Goal: Information Seeking & Learning: Learn about a topic

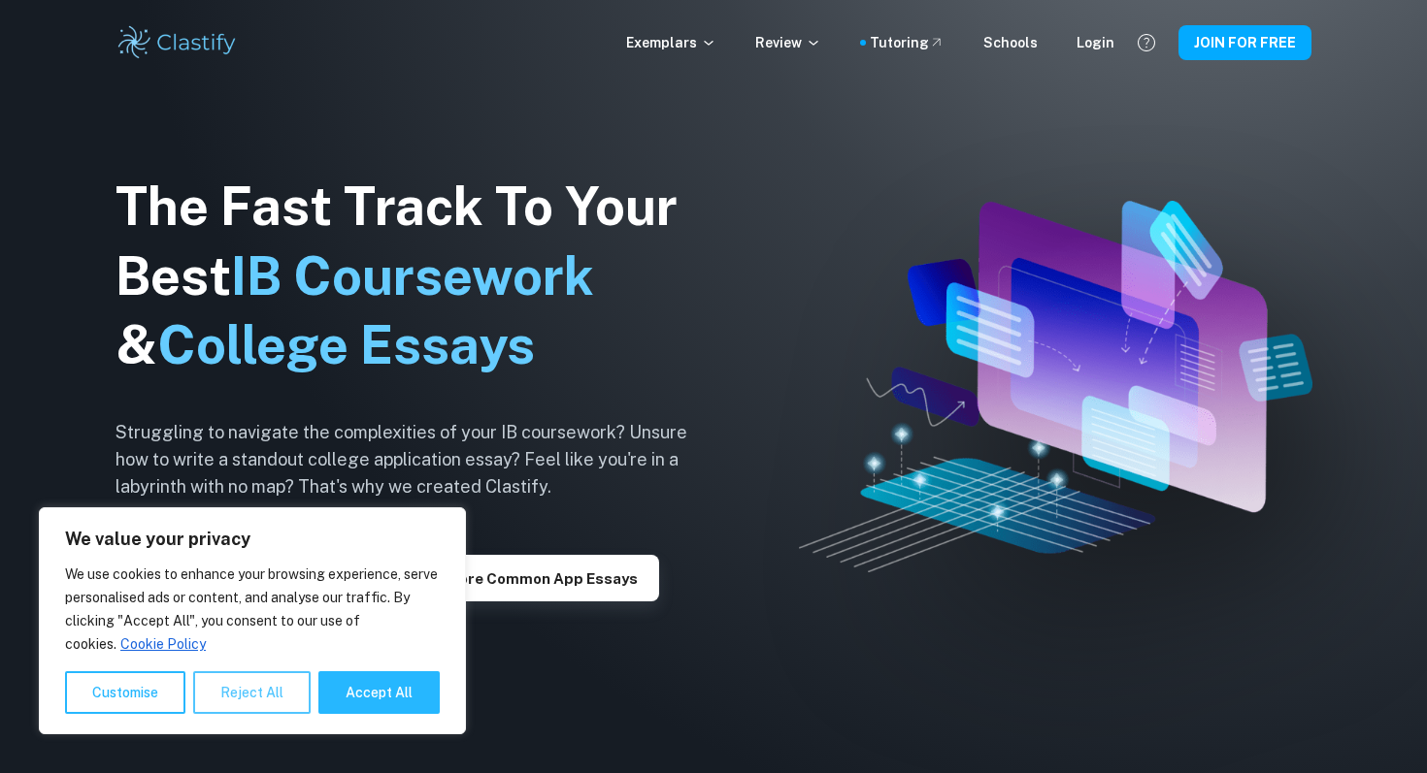
click at [264, 691] on button "Reject All" at bounding box center [251, 693] width 117 height 43
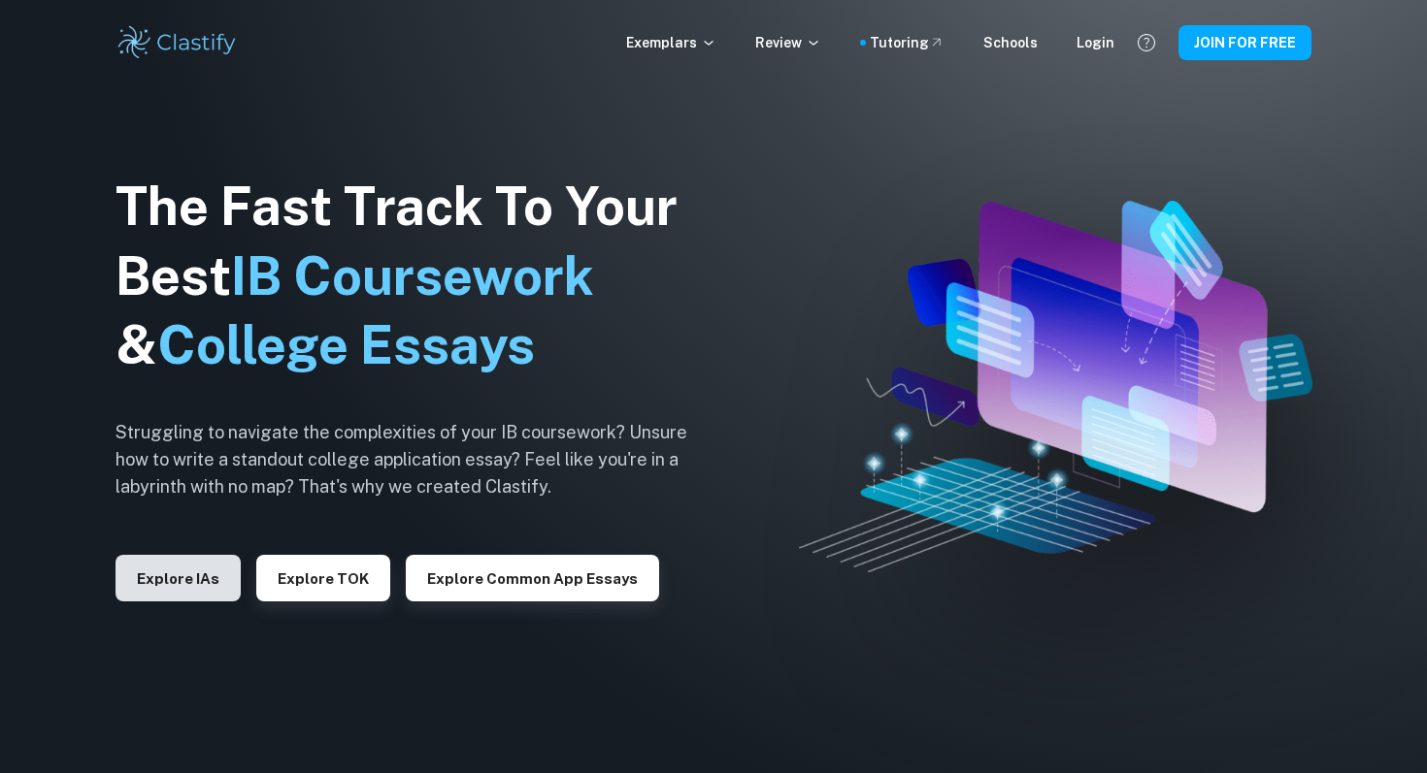
click at [165, 567] on button "Explore IAs" at bounding box center [177, 578] width 125 height 47
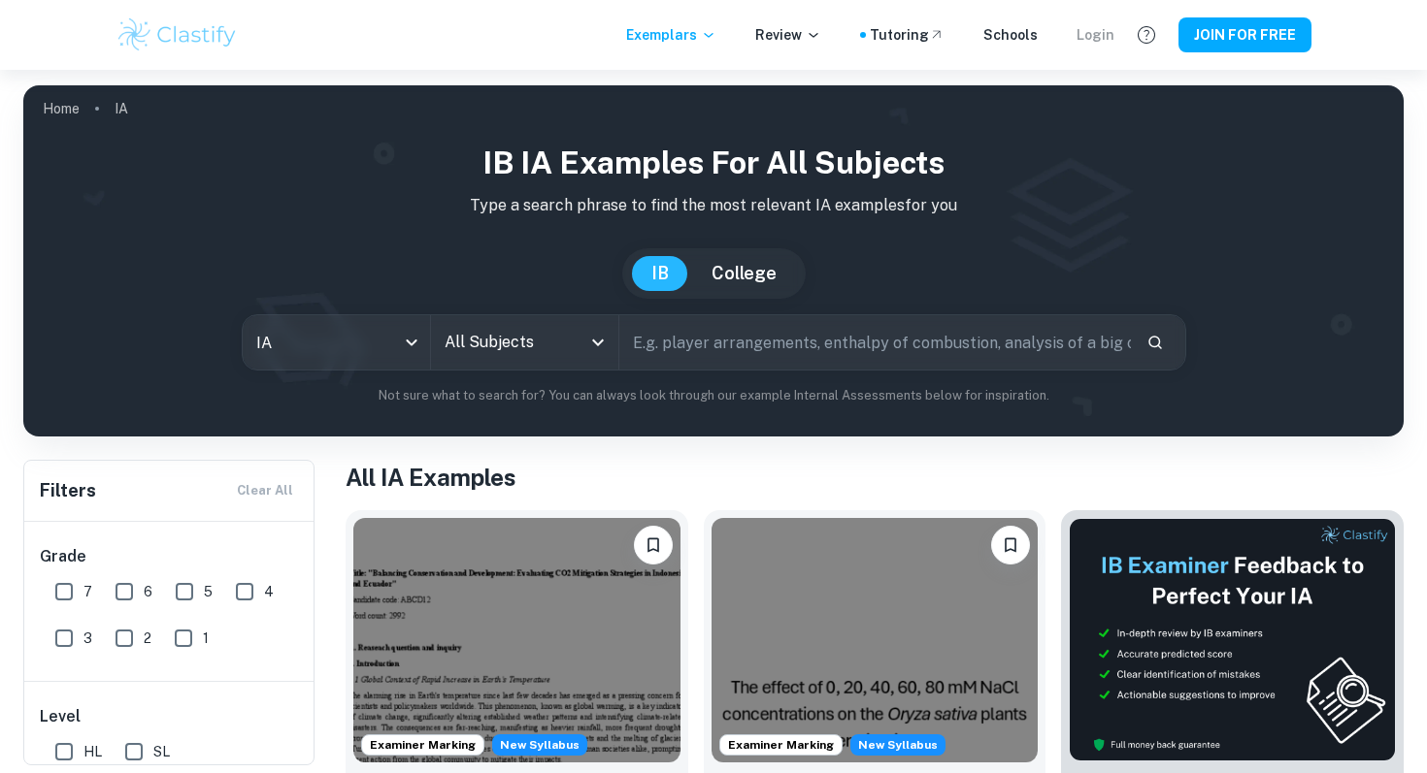
click at [1100, 29] on div "Login" at bounding box center [1095, 34] width 38 height 21
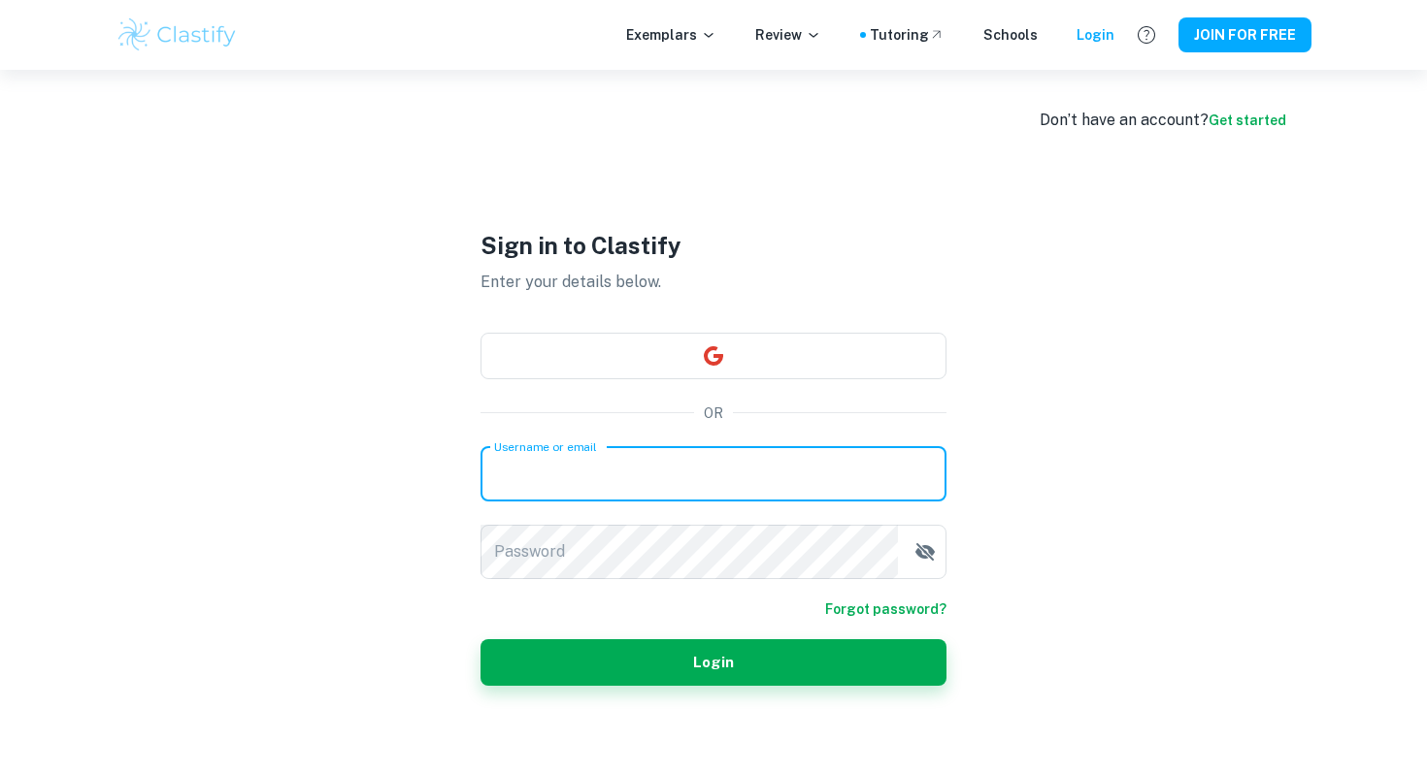
click at [695, 453] on input "Username or email" at bounding box center [713, 474] width 466 height 54
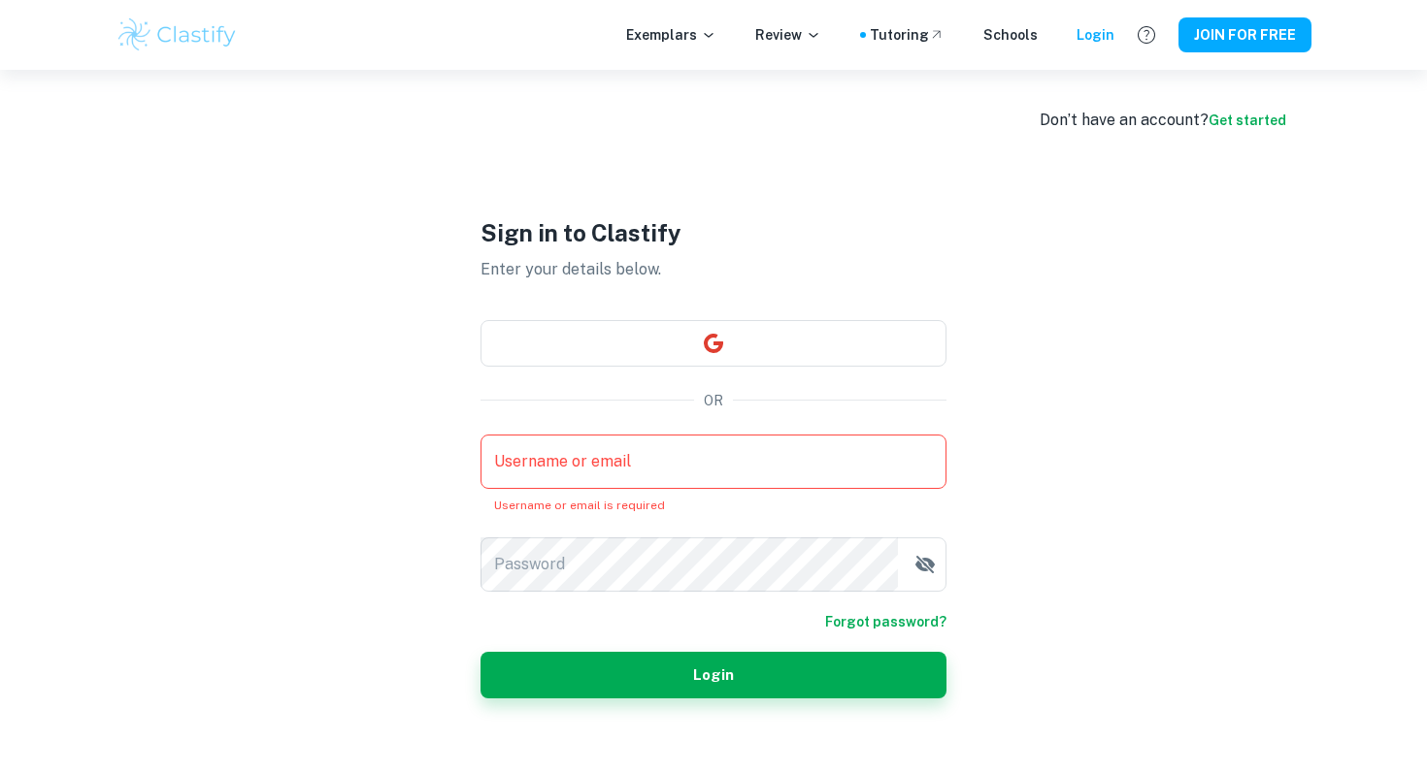
type input "awmath"
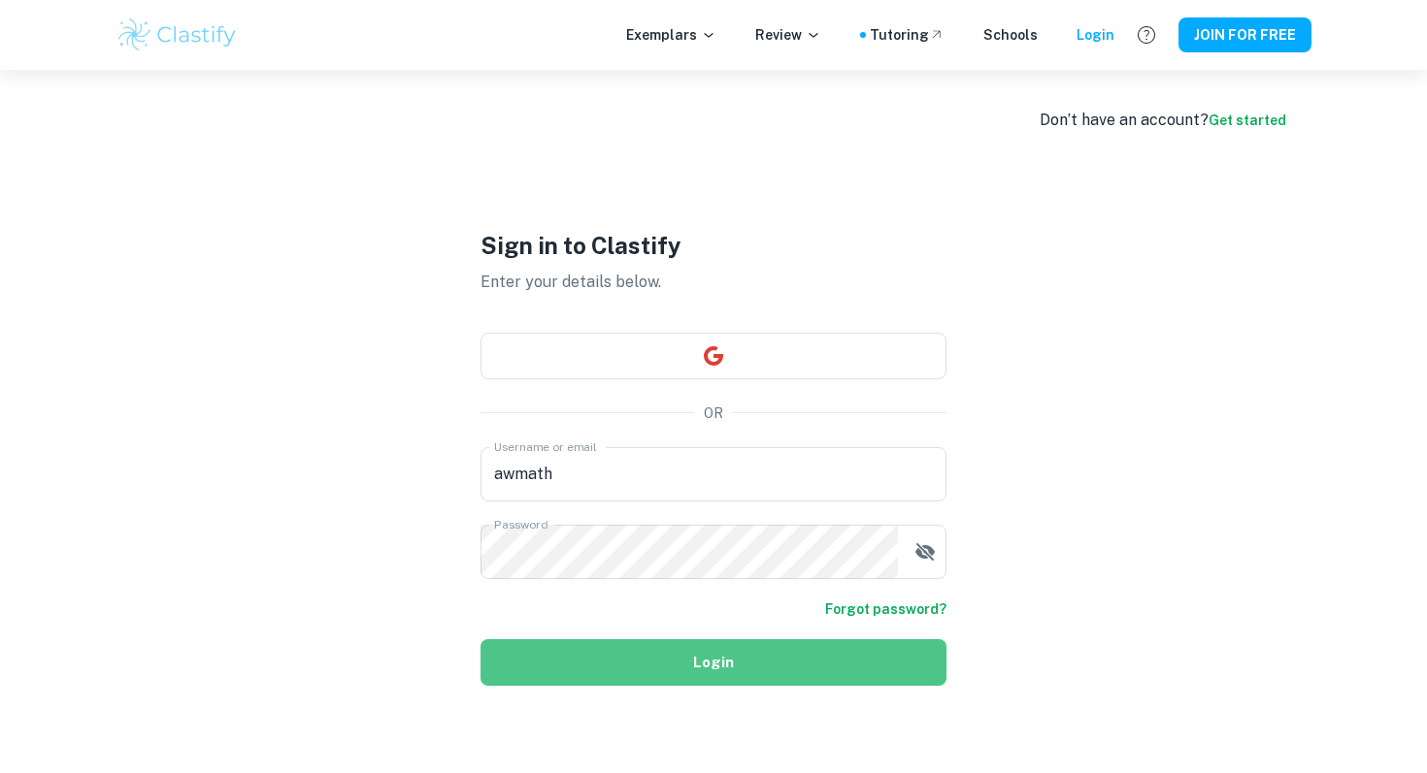
click at [687, 640] on button "Login" at bounding box center [713, 663] width 466 height 47
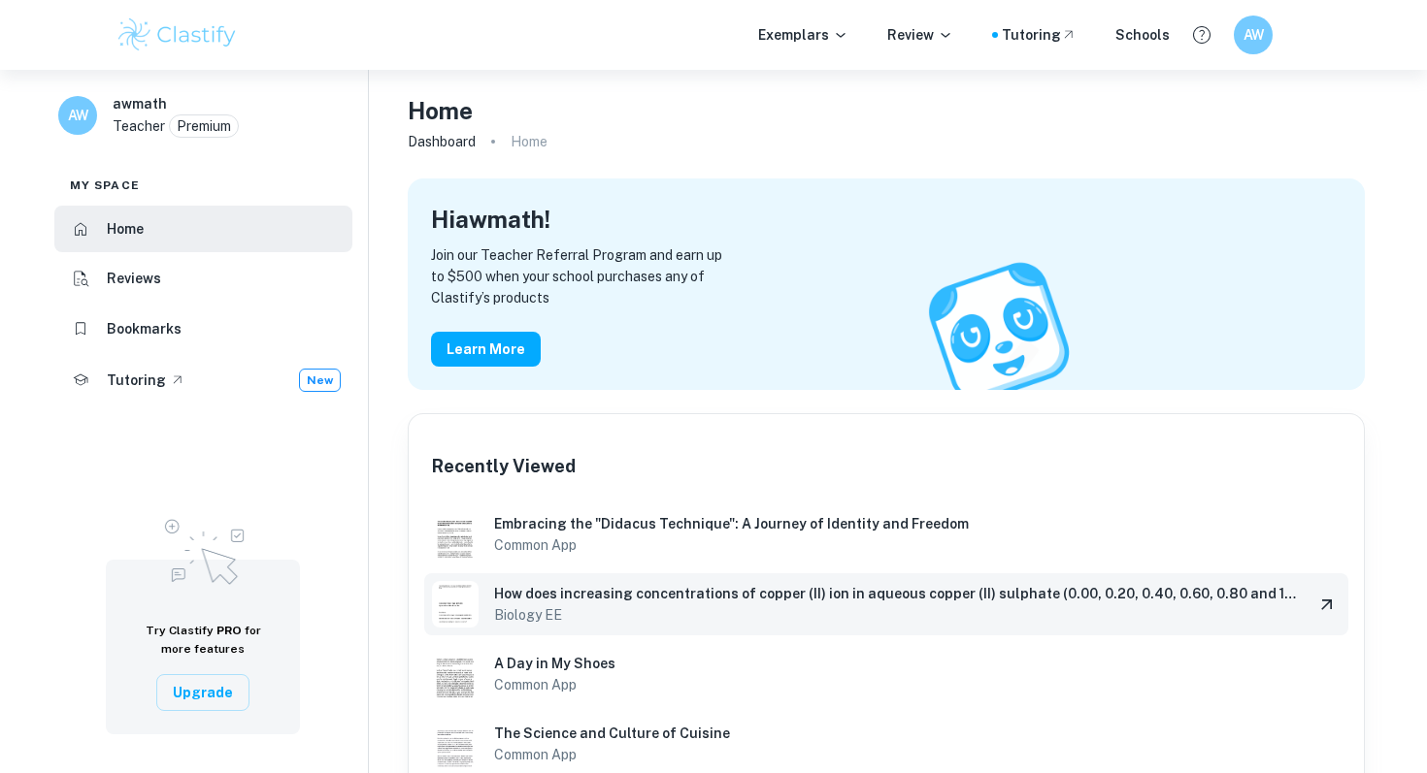
click at [592, 587] on h6 "How does increasing concentrations of copper (II) ion in aqueous copper (II) su…" at bounding box center [896, 593] width 805 height 21
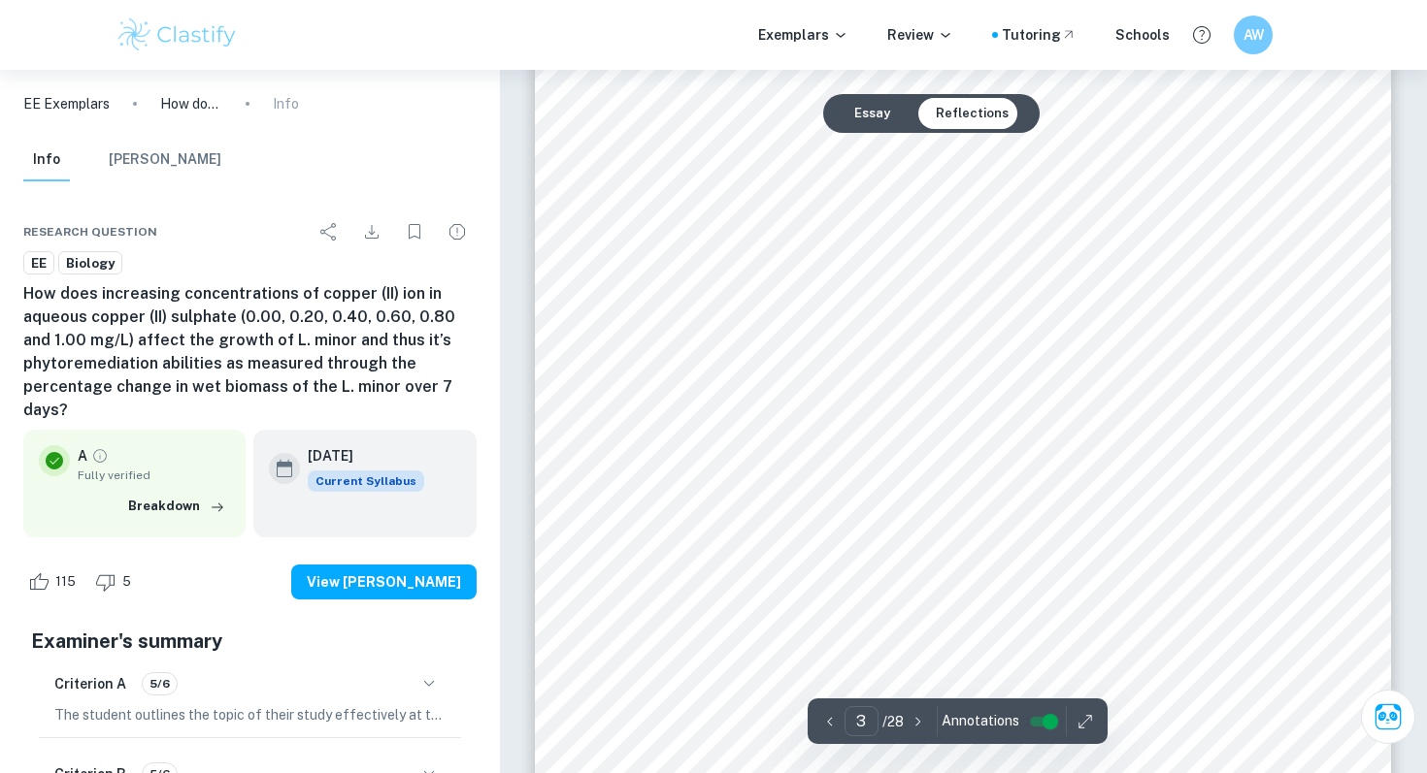
scroll to position [2435, 0]
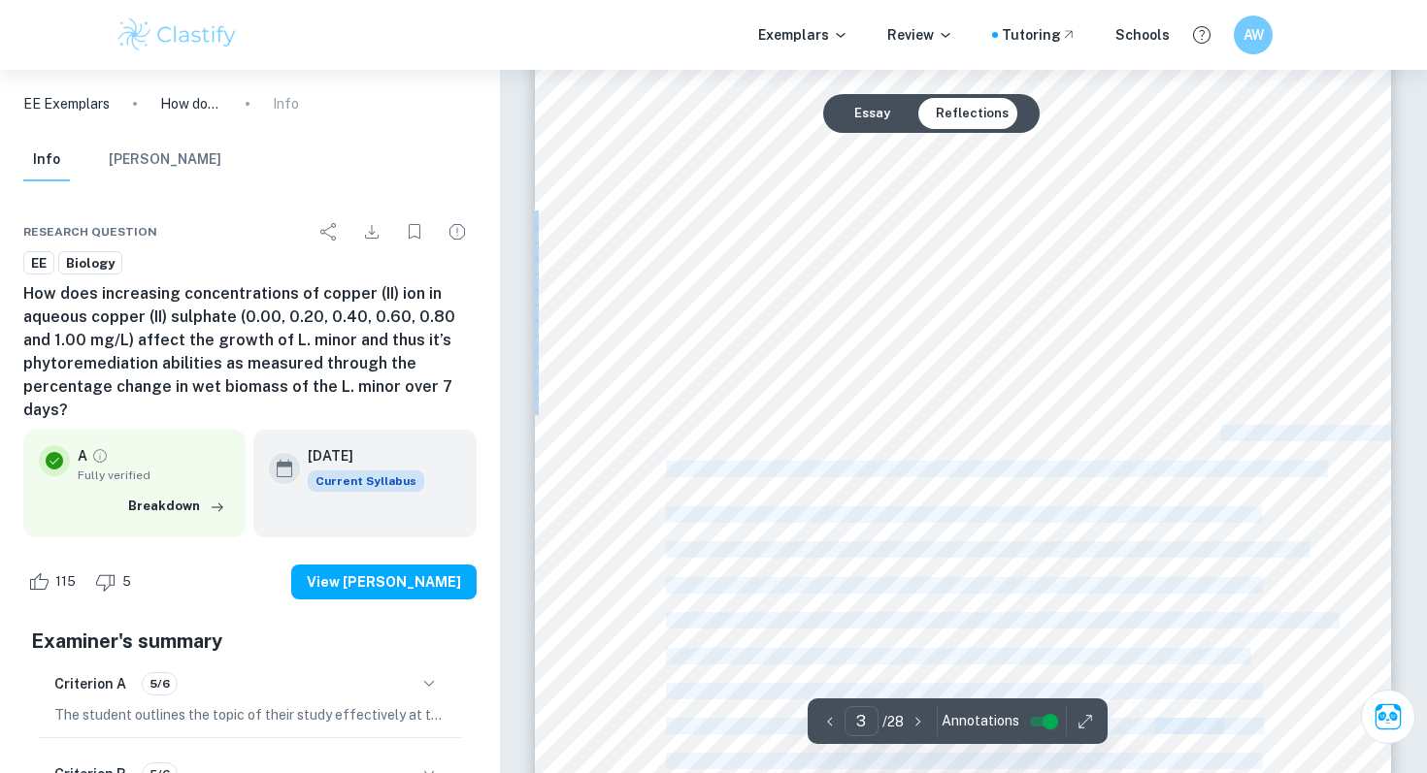
drag, startPoint x: 662, startPoint y: 184, endPoint x: 1162, endPoint y: 426, distance: 555.2
click at [1162, 426] on div "How does increasing concentrations of copper (II) ion in aqueous copper (II) su…" at bounding box center [963, 579] width 856 height 1107
click at [1162, 427] on span "treatments are employed in [GEOGRAPHIC_DATA] to treat copper laden wastewaters …" at bounding box center [1053, 434] width 774 height 15
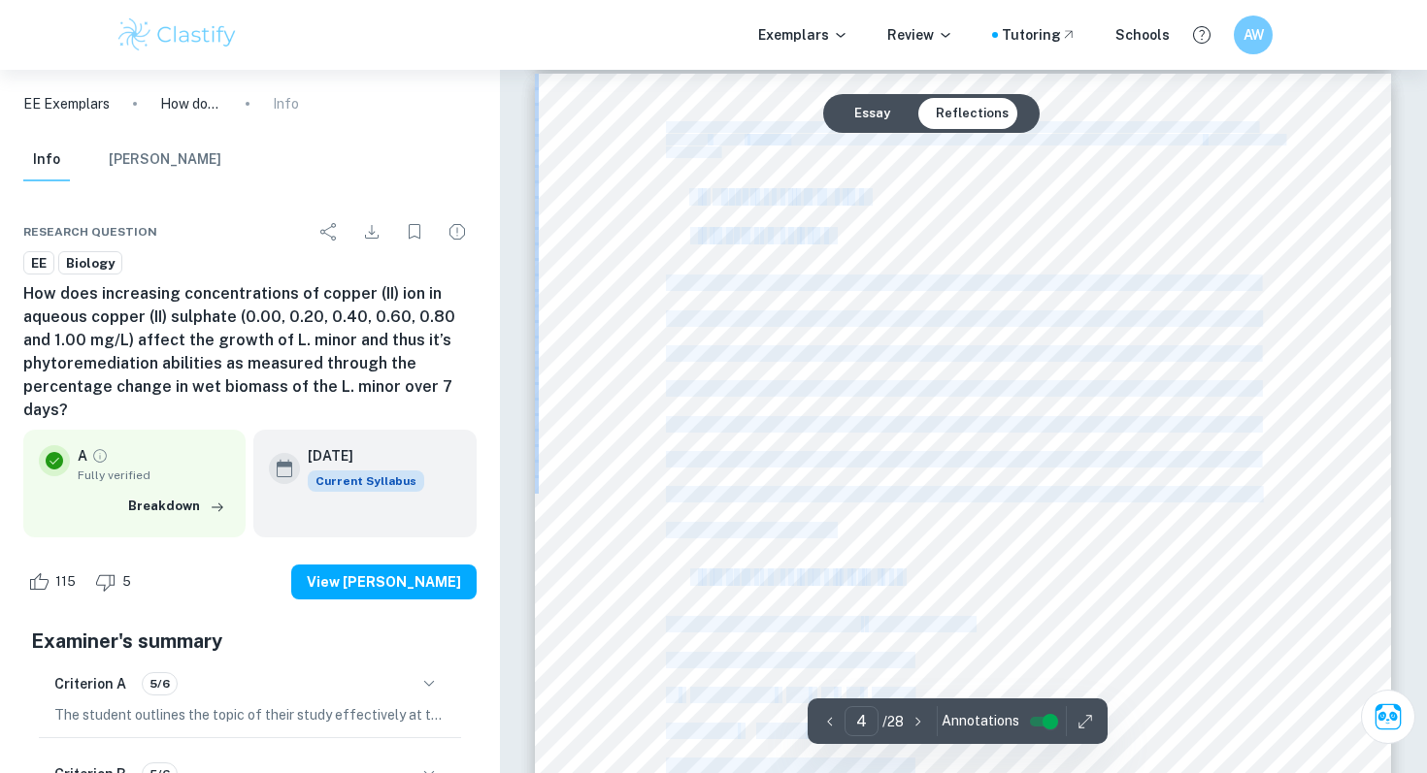
scroll to position [3515, 0]
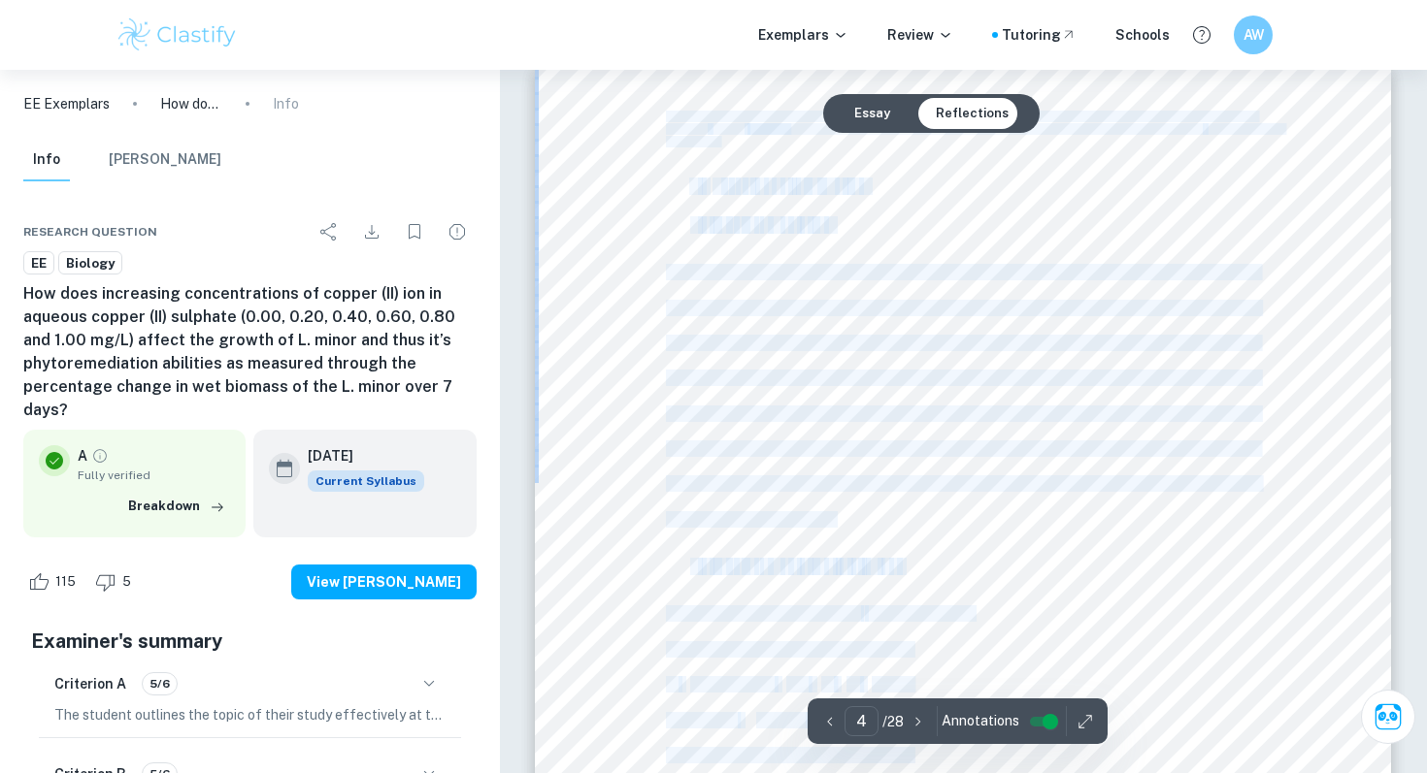
drag, startPoint x: 670, startPoint y: 185, endPoint x: 864, endPoint y: 633, distance: 487.7
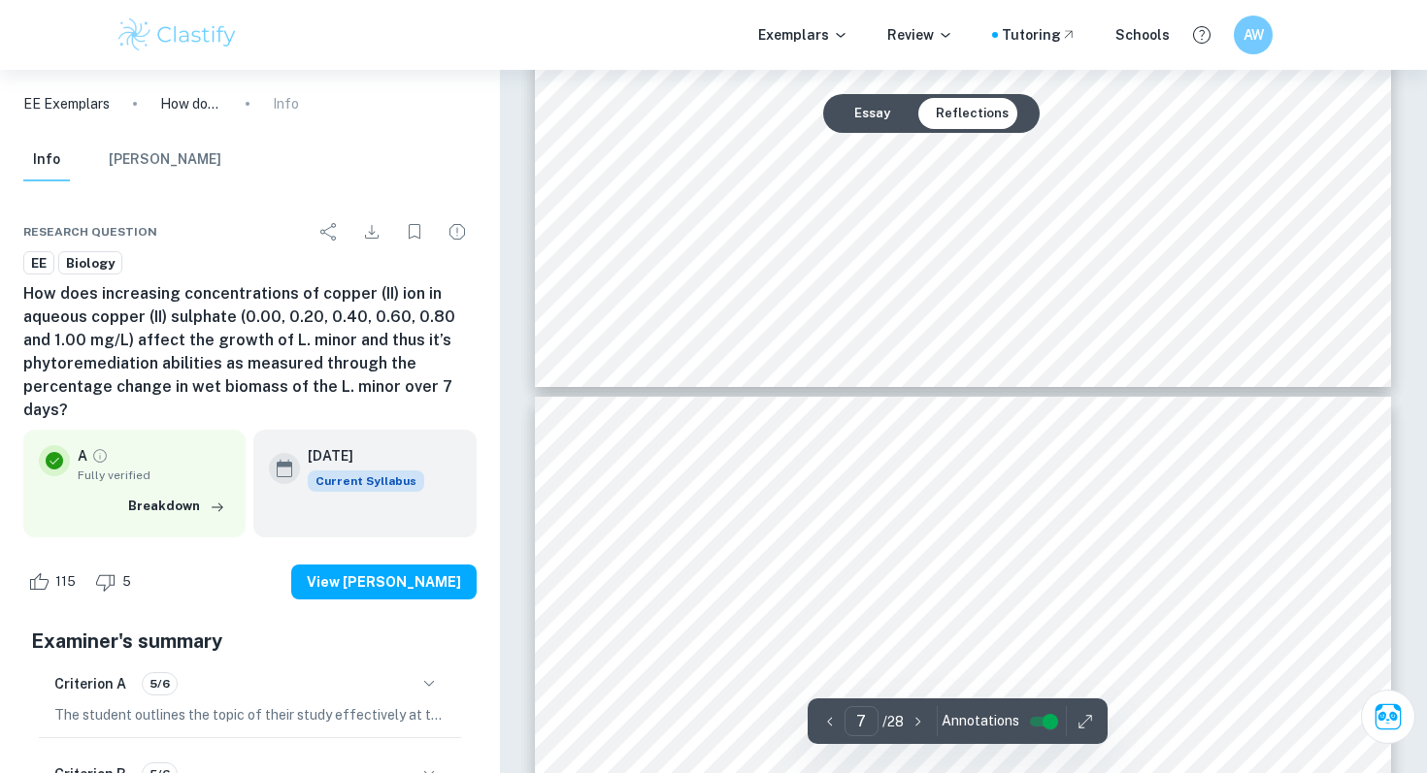
scroll to position [7310, 0]
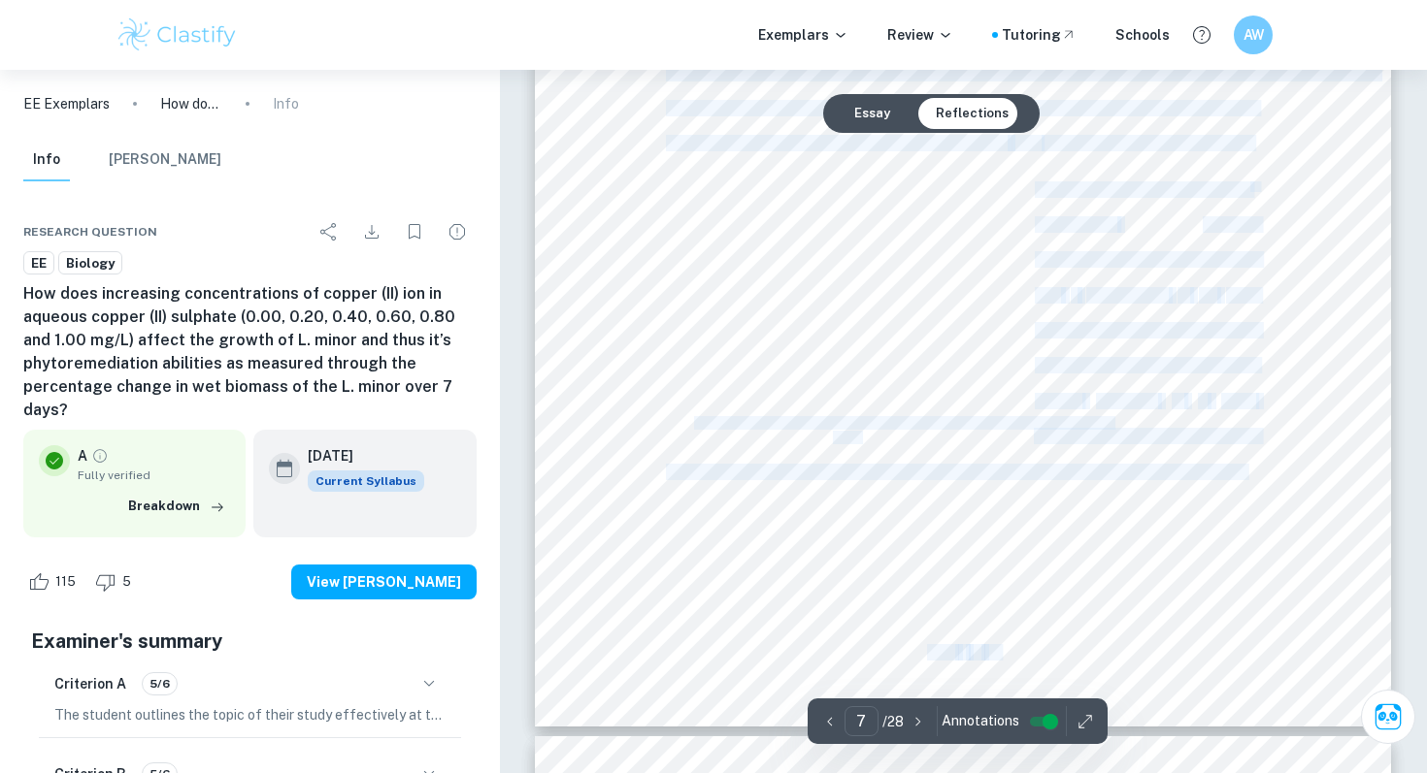
click at [1280, 489] on div "How does increasing concentrations of copper (II) ion in aqueous copper (II) su…" at bounding box center [963, 173] width 856 height 1107
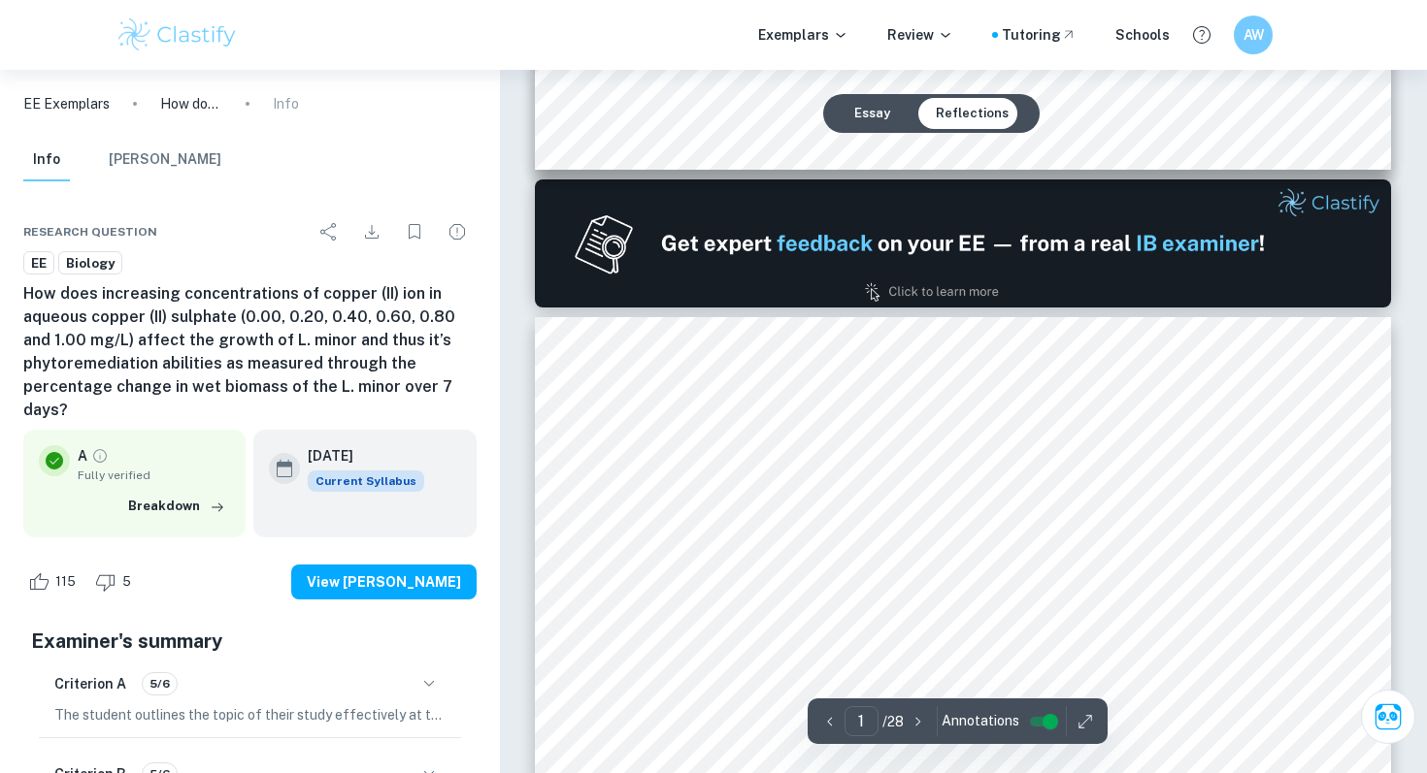
scroll to position [0, 0]
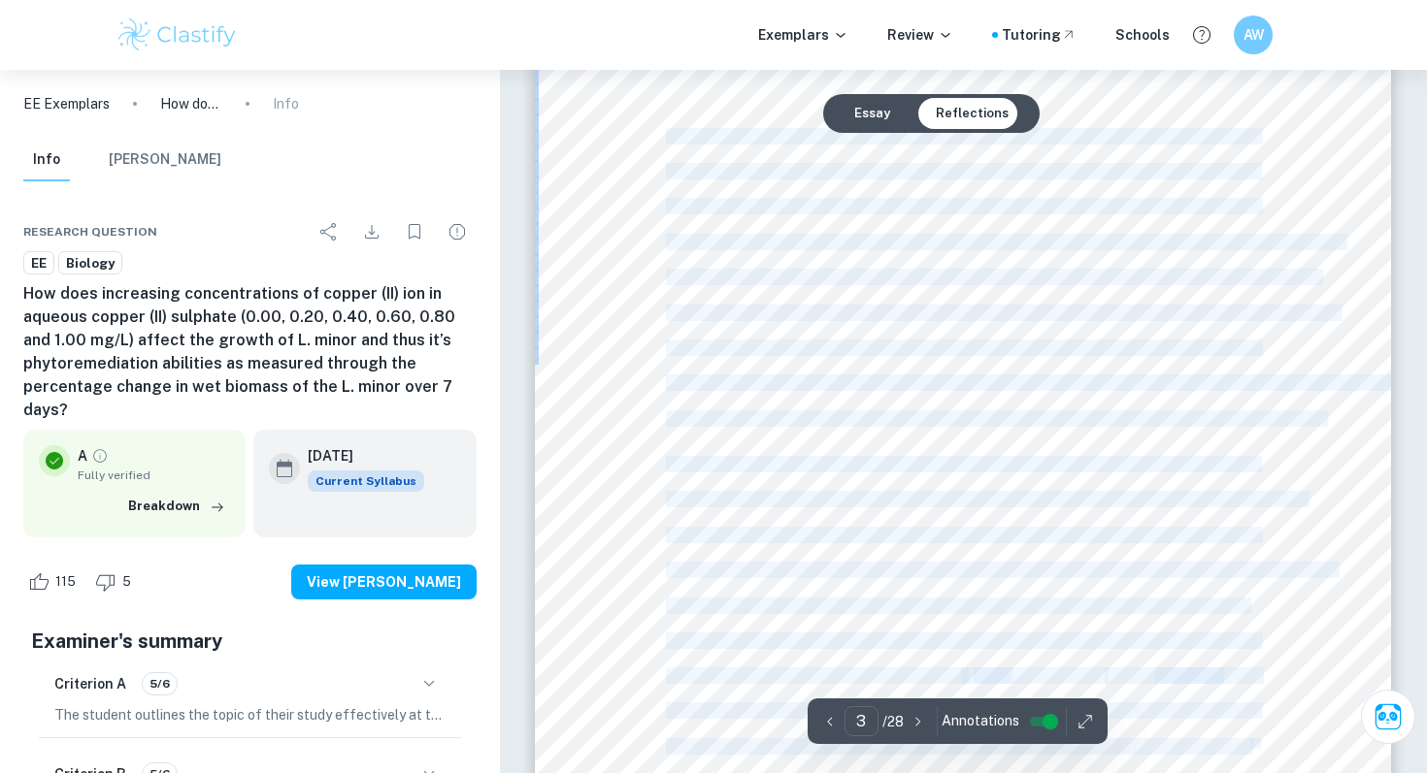
copy div "Australia is a major supplier of copper ore to the global market; however, copp…"
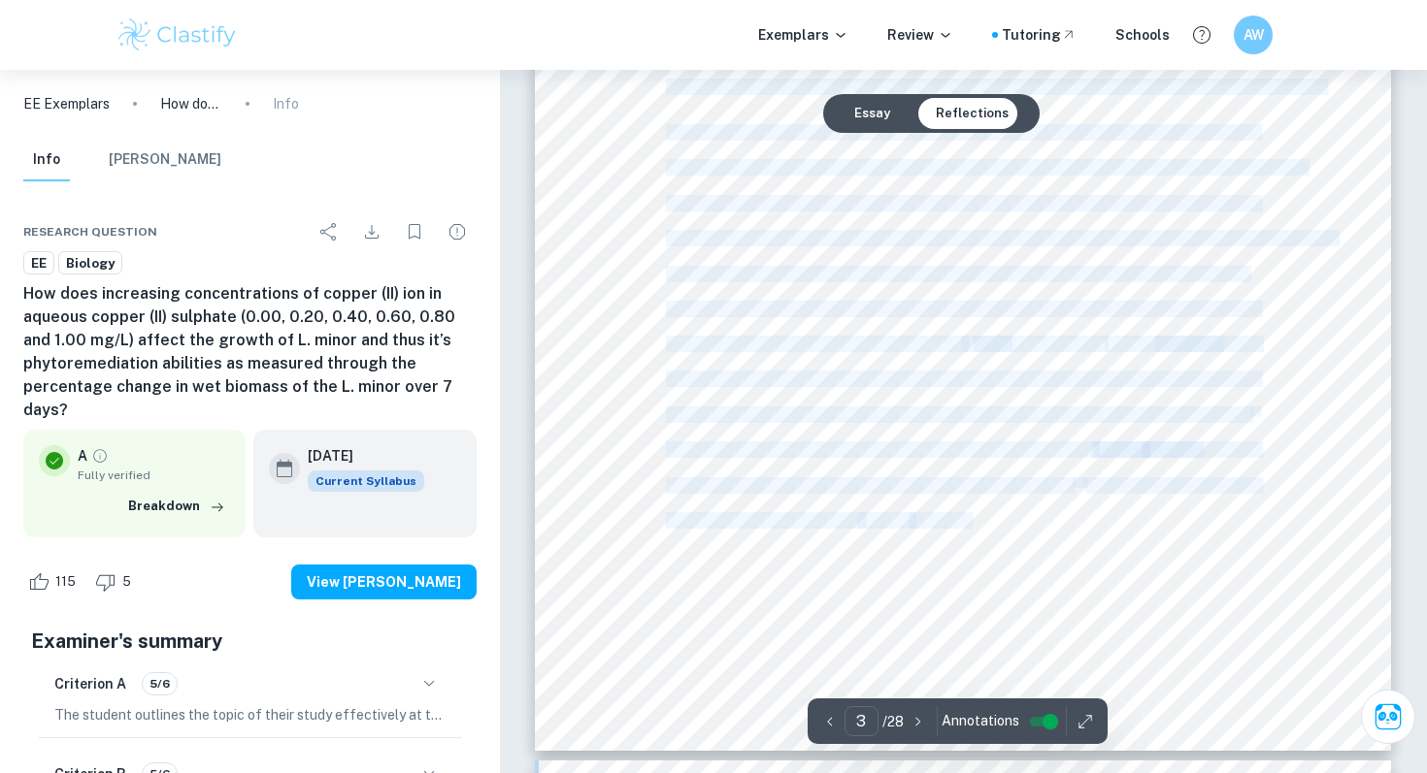
scroll to position [2821, 0]
click at [1082, 617] on div at bounding box center [963, 193] width 856 height 1107
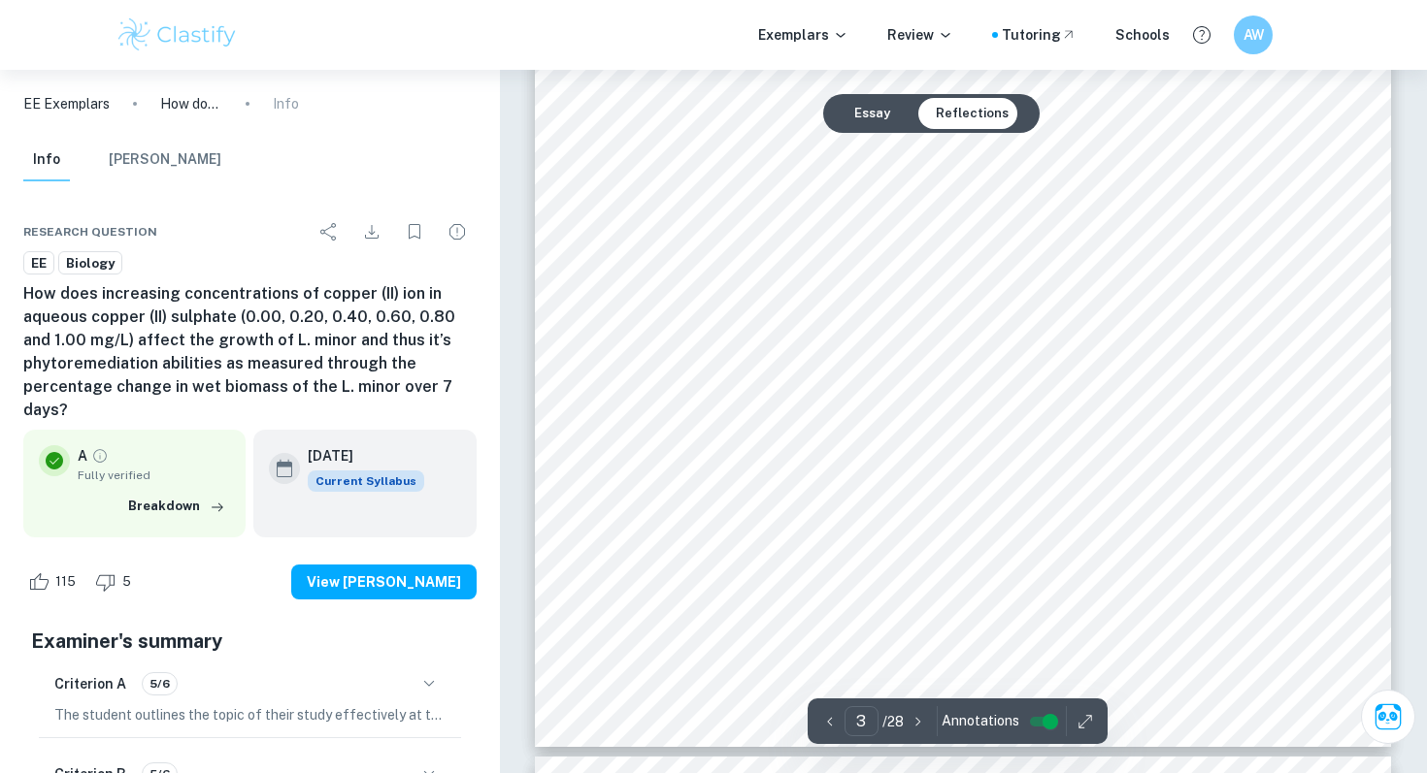
click at [1026, 494] on div "How does increasing concentrations of copper (II) ion in aqueous copper (II) su…" at bounding box center [963, 193] width 856 height 1107
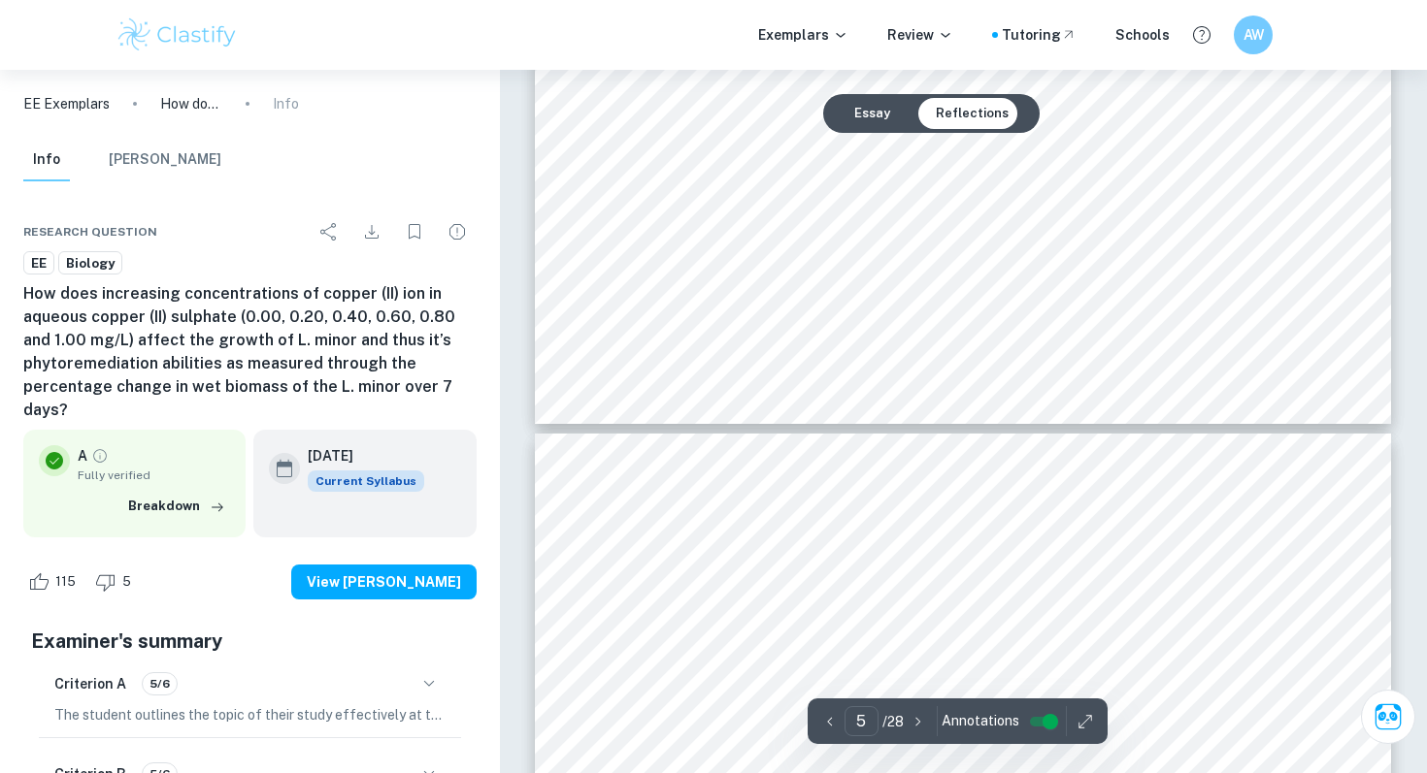
type input "6"
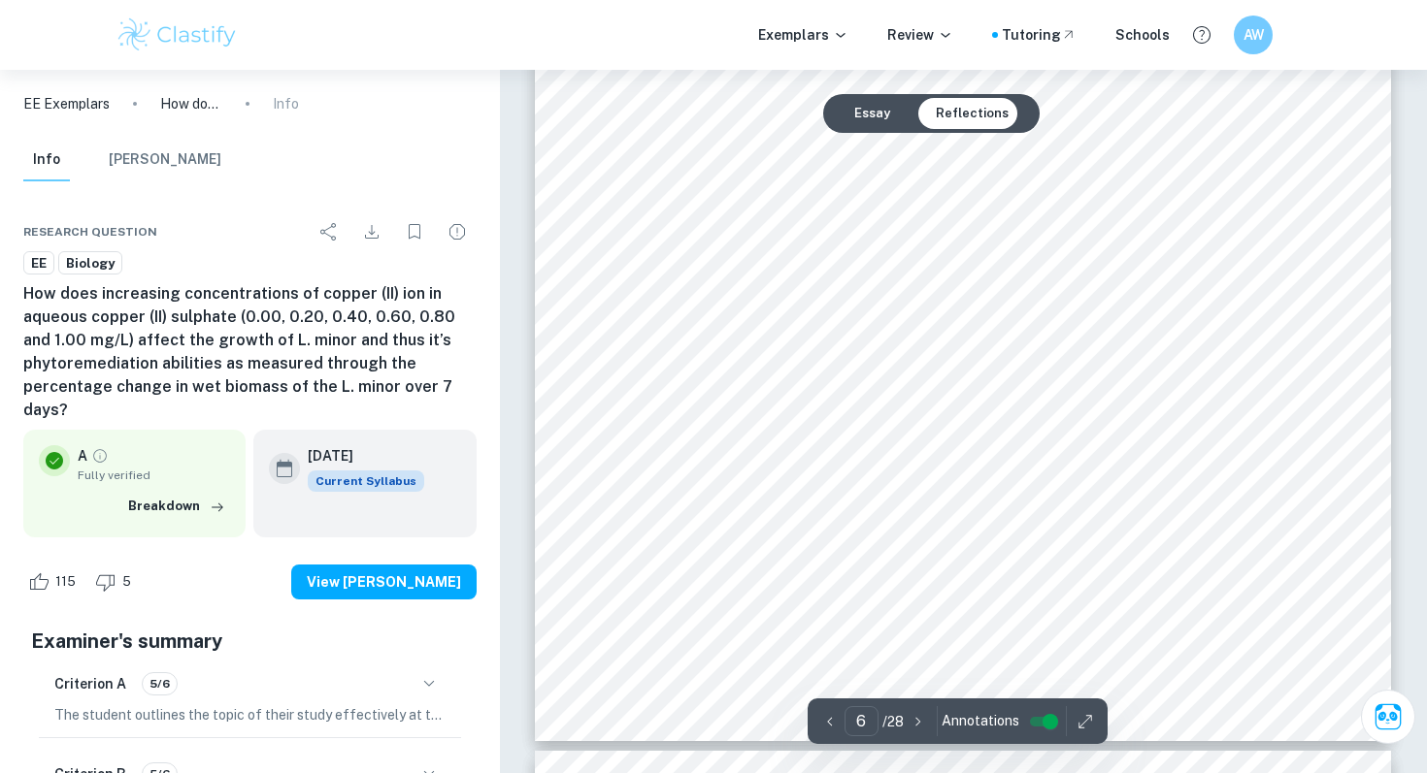
scroll to position [6214, 0]
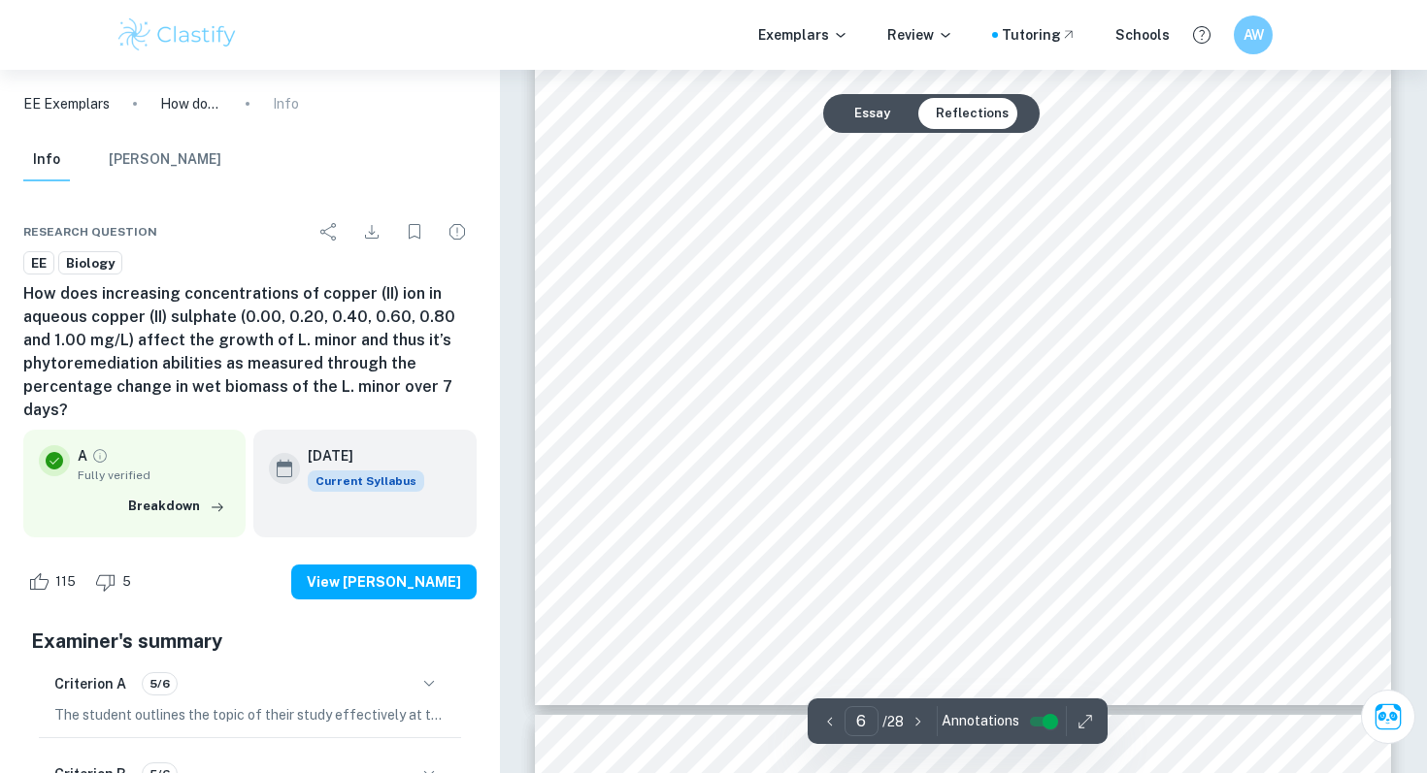
click at [350, 601] on div "115 5 View [PERSON_NAME]" at bounding box center [249, 582] width 453 height 74
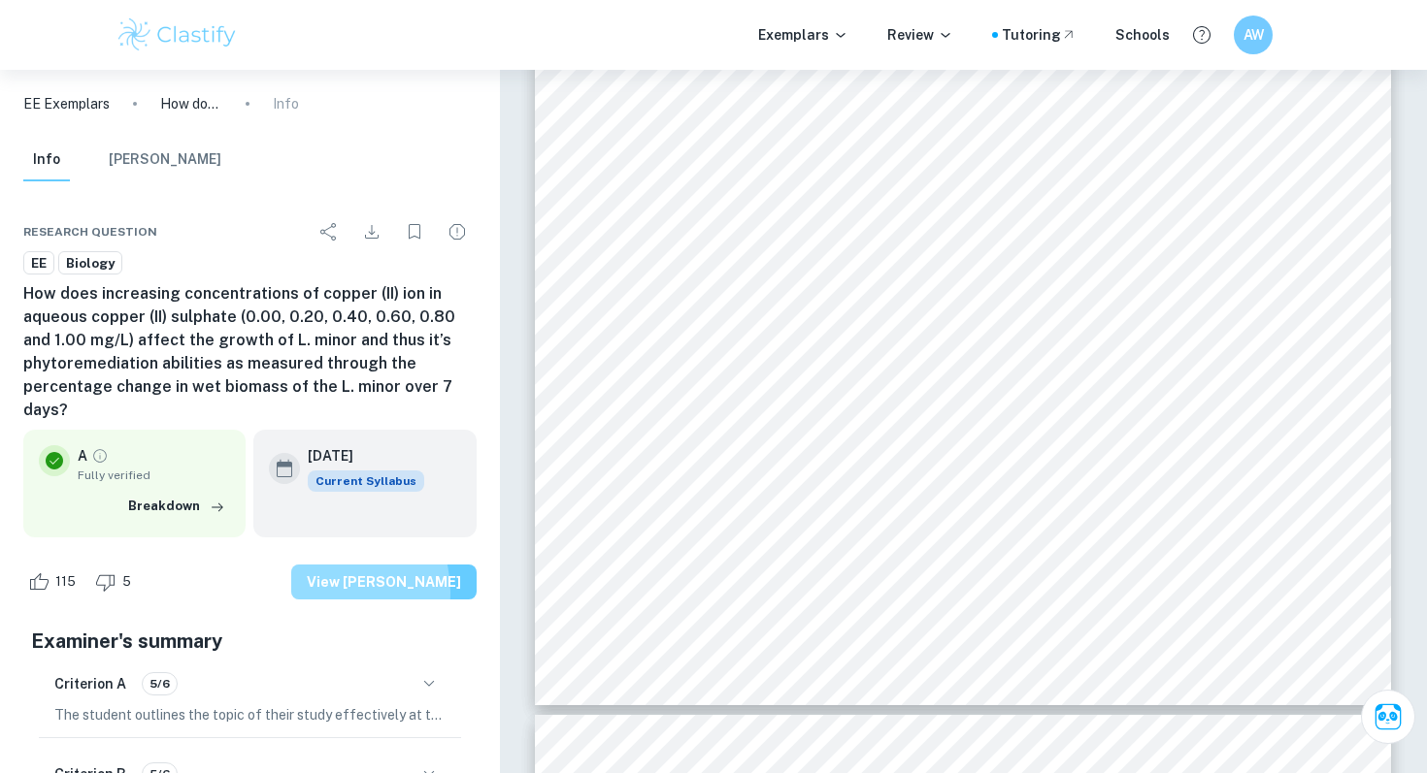
click at [356, 593] on button "View [PERSON_NAME]" at bounding box center [383, 582] width 185 height 35
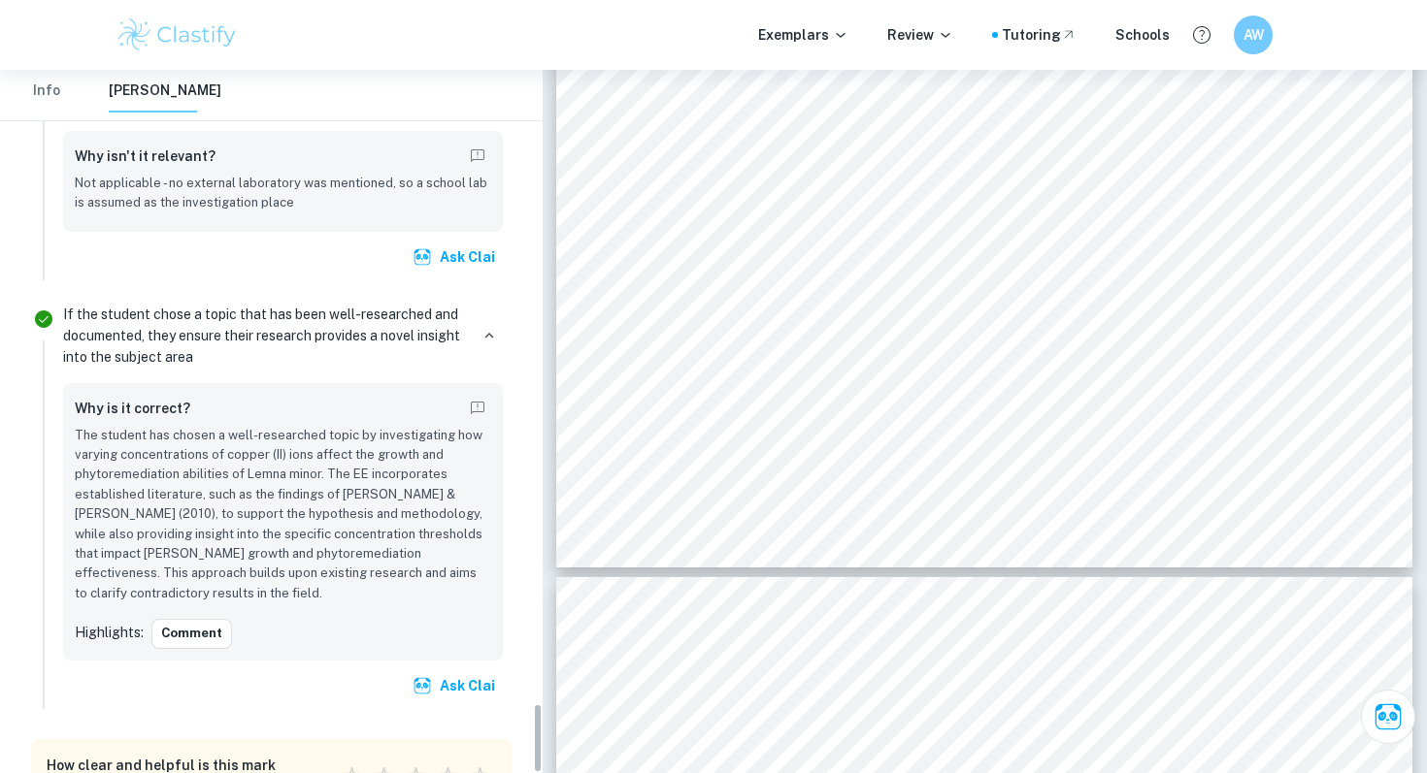
scroll to position [6370, 0]
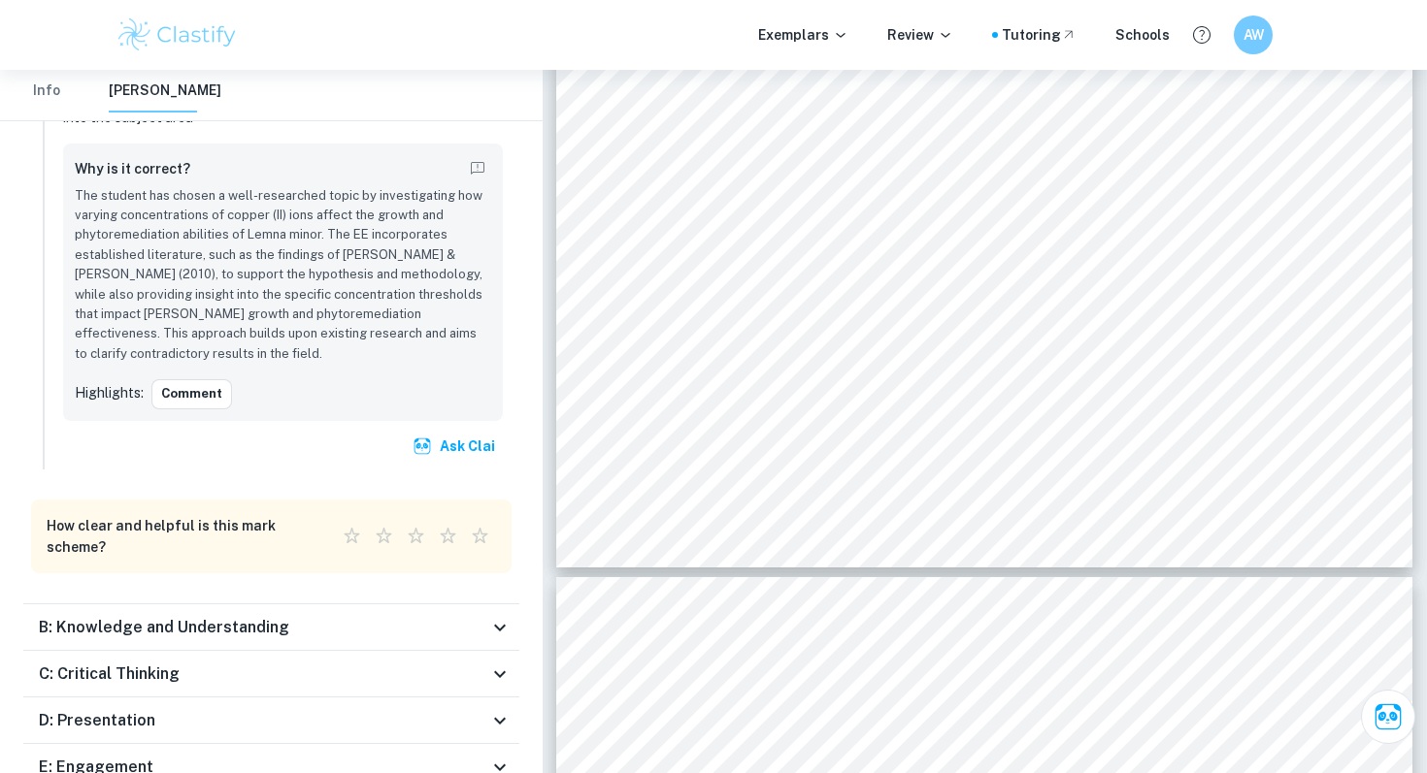
click at [376, 616] on div "B: Knowledge and Understanding" at bounding box center [263, 627] width 449 height 23
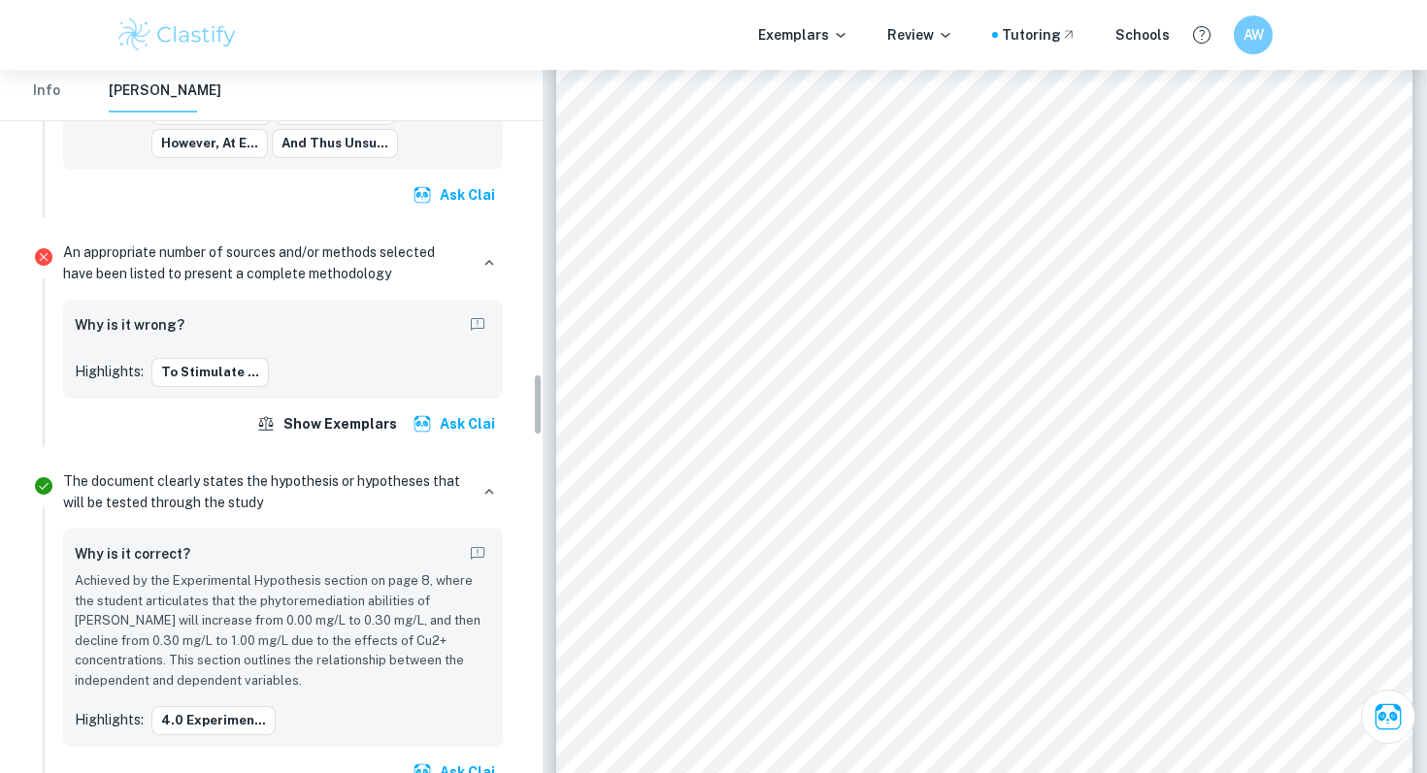
scroll to position [3443, 0]
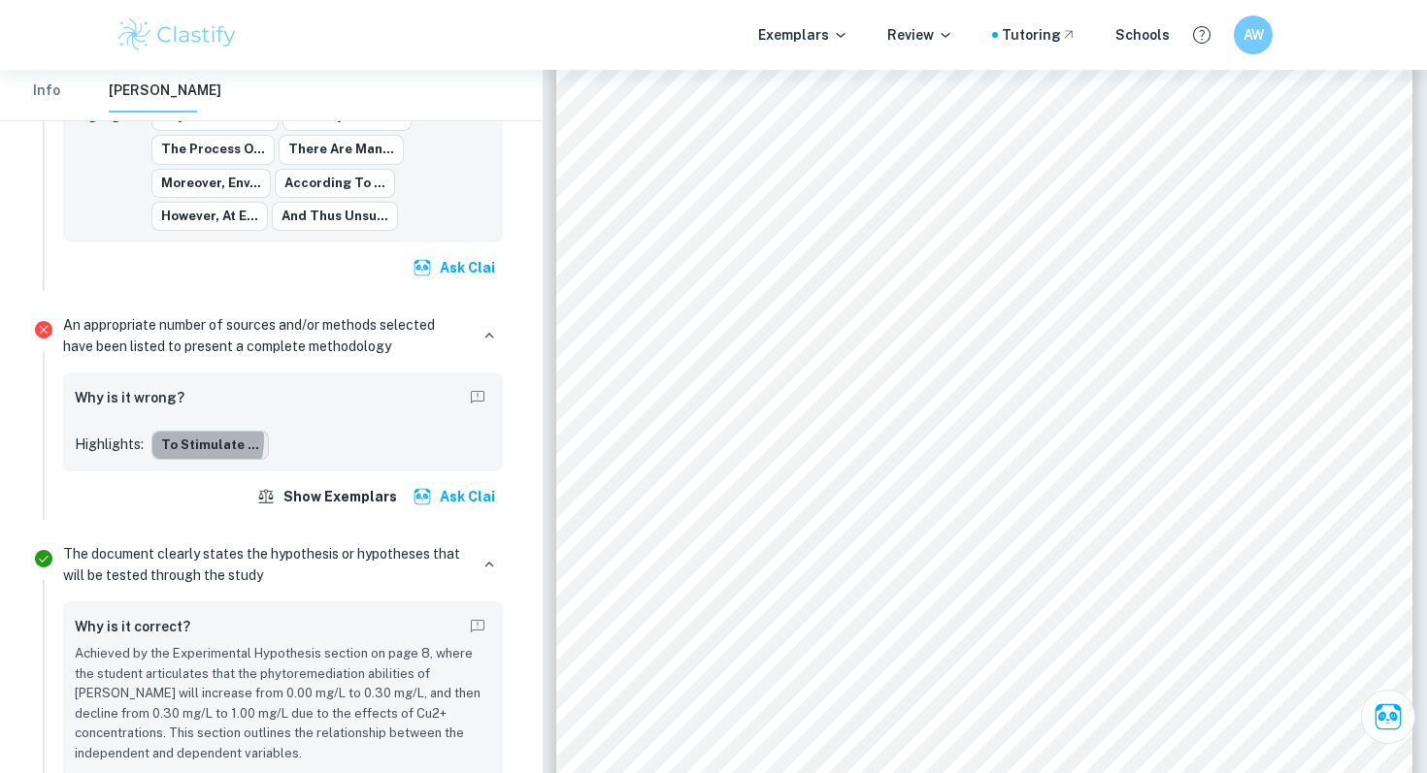
click at [193, 431] on button "To stimulate ..." at bounding box center [209, 445] width 117 height 29
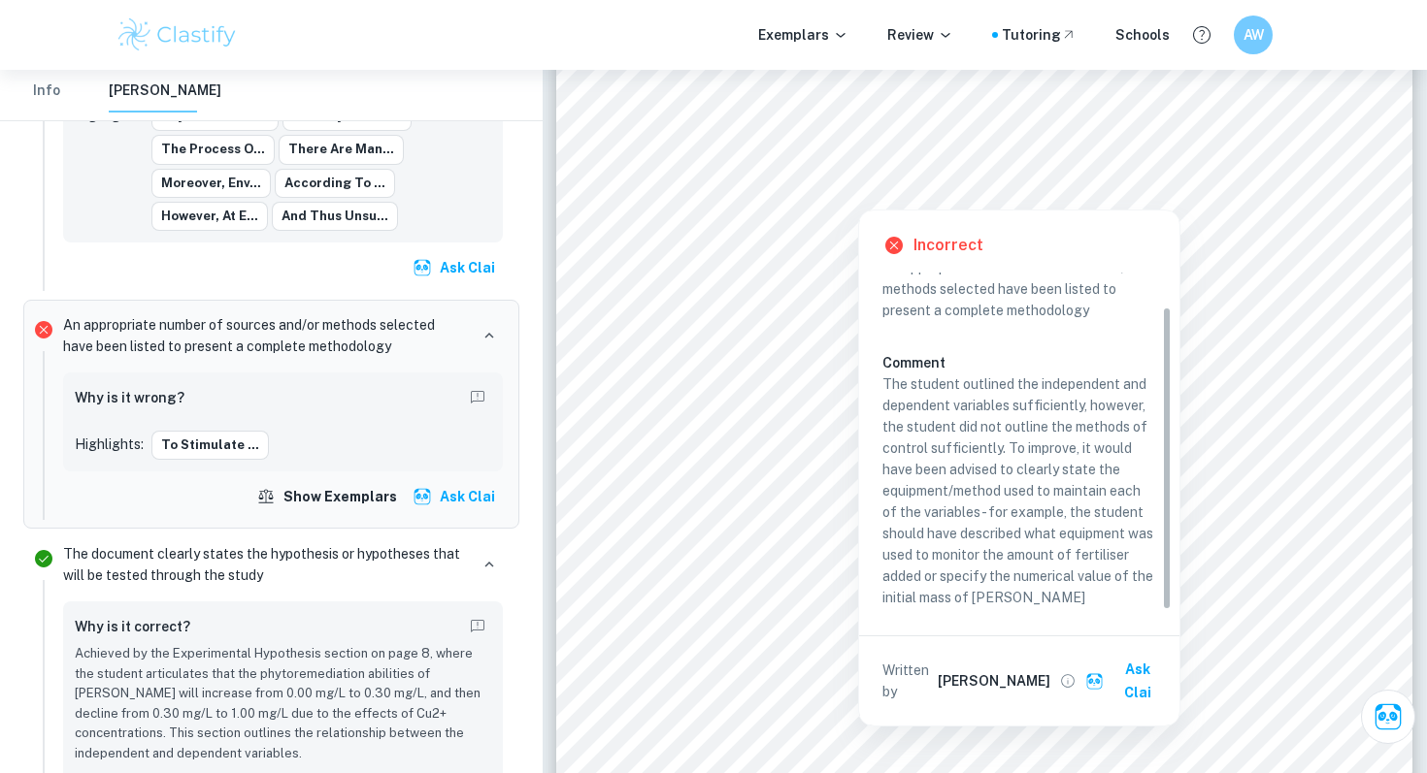
scroll to position [40, 0]
click at [1129, 212] on div "Incorrect Criterion A An appropriate number of sources and/or methods selected …" at bounding box center [1019, 468] width 320 height 515
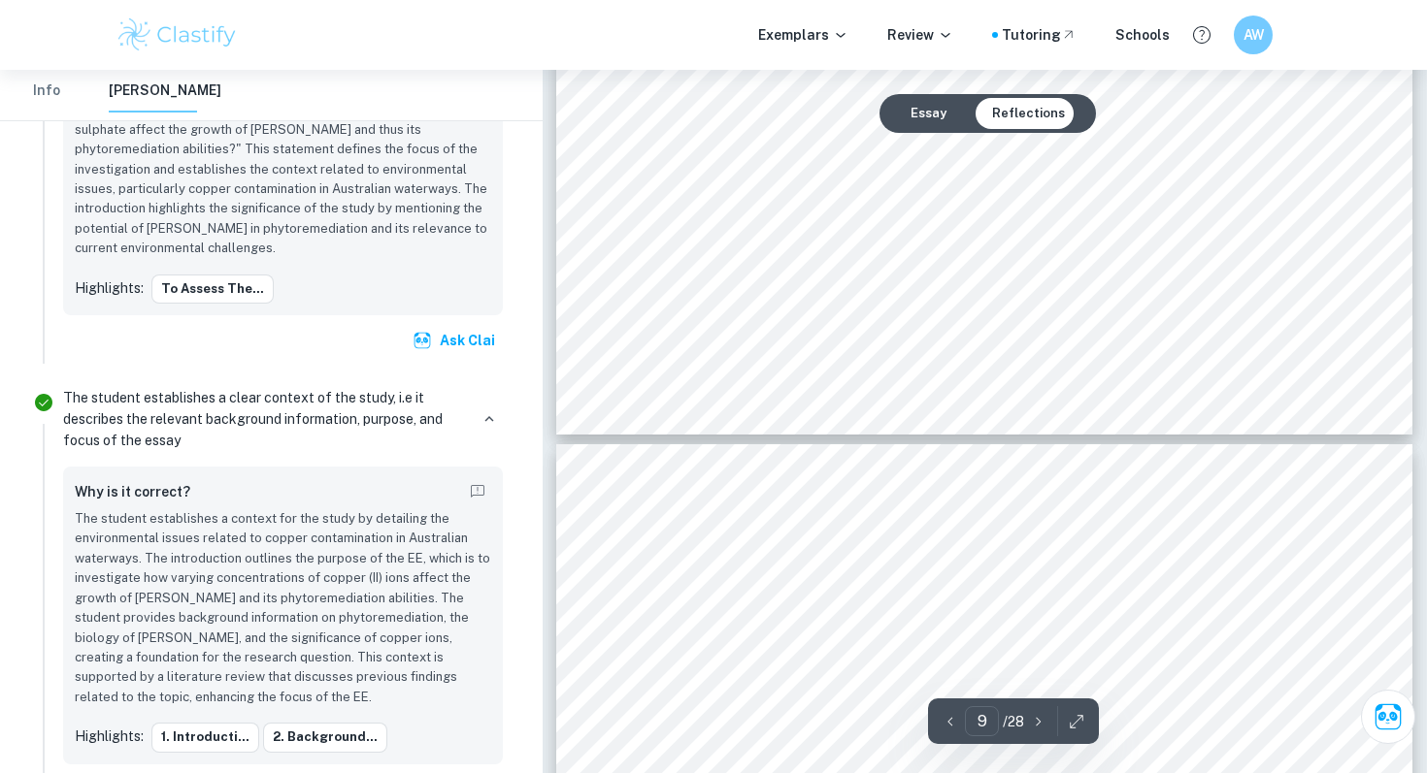
type input "8"
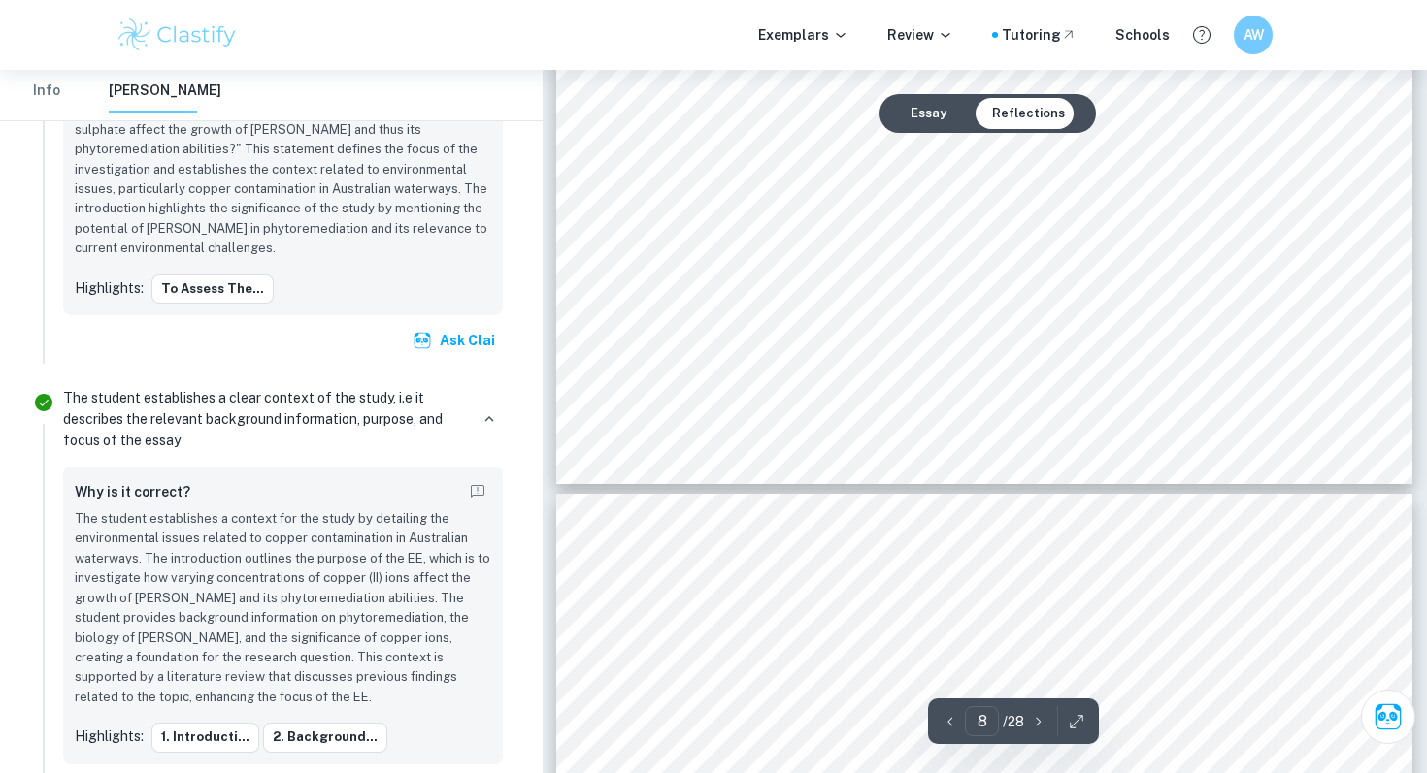
scroll to position [8523, 0]
